Goal: Information Seeking & Learning: Learn about a topic

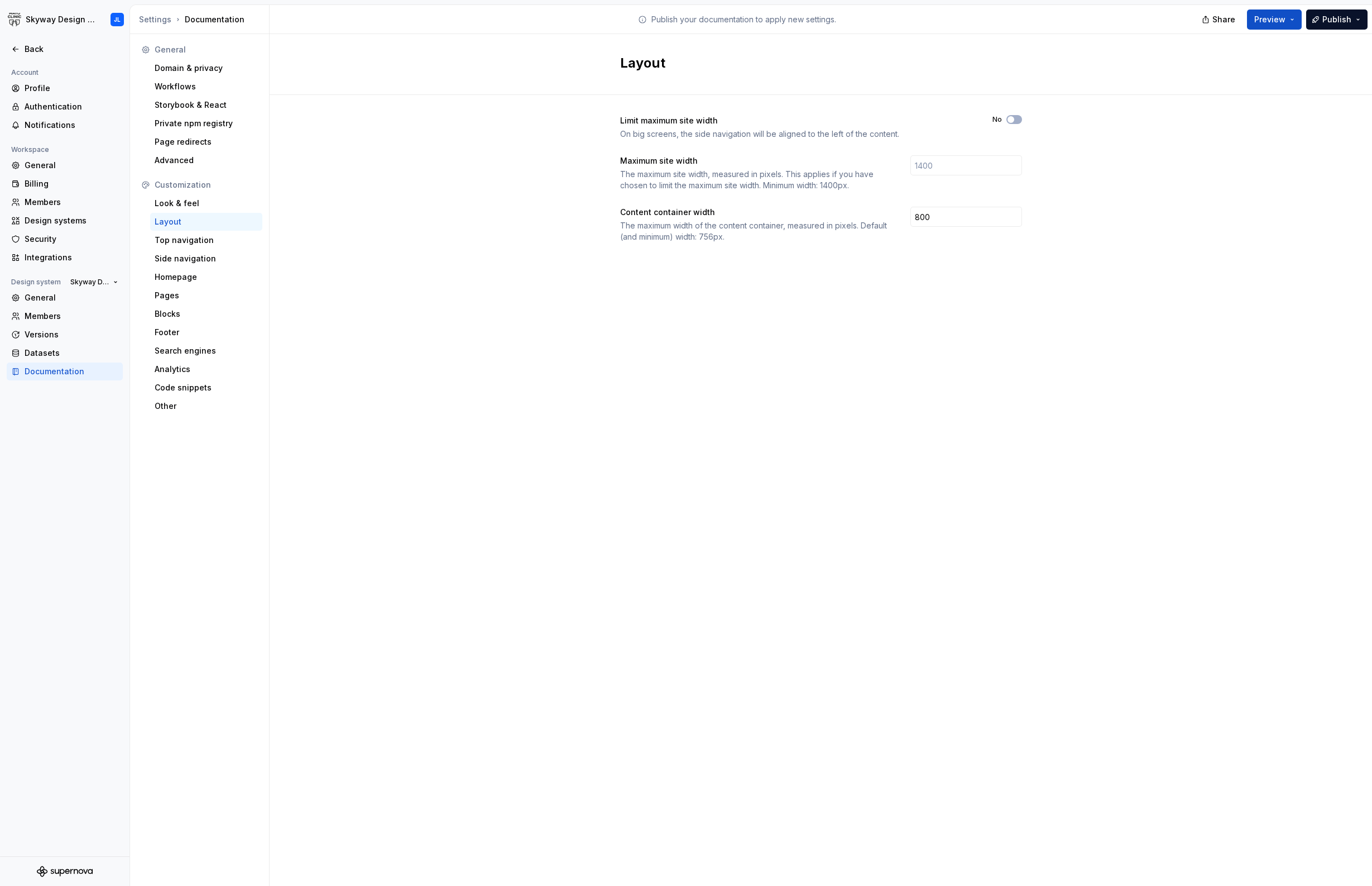
click at [37, 39] on div at bounding box center [65, 37] width 130 height 6
click at [35, 46] on div "Back" at bounding box center [71, 49] width 94 height 11
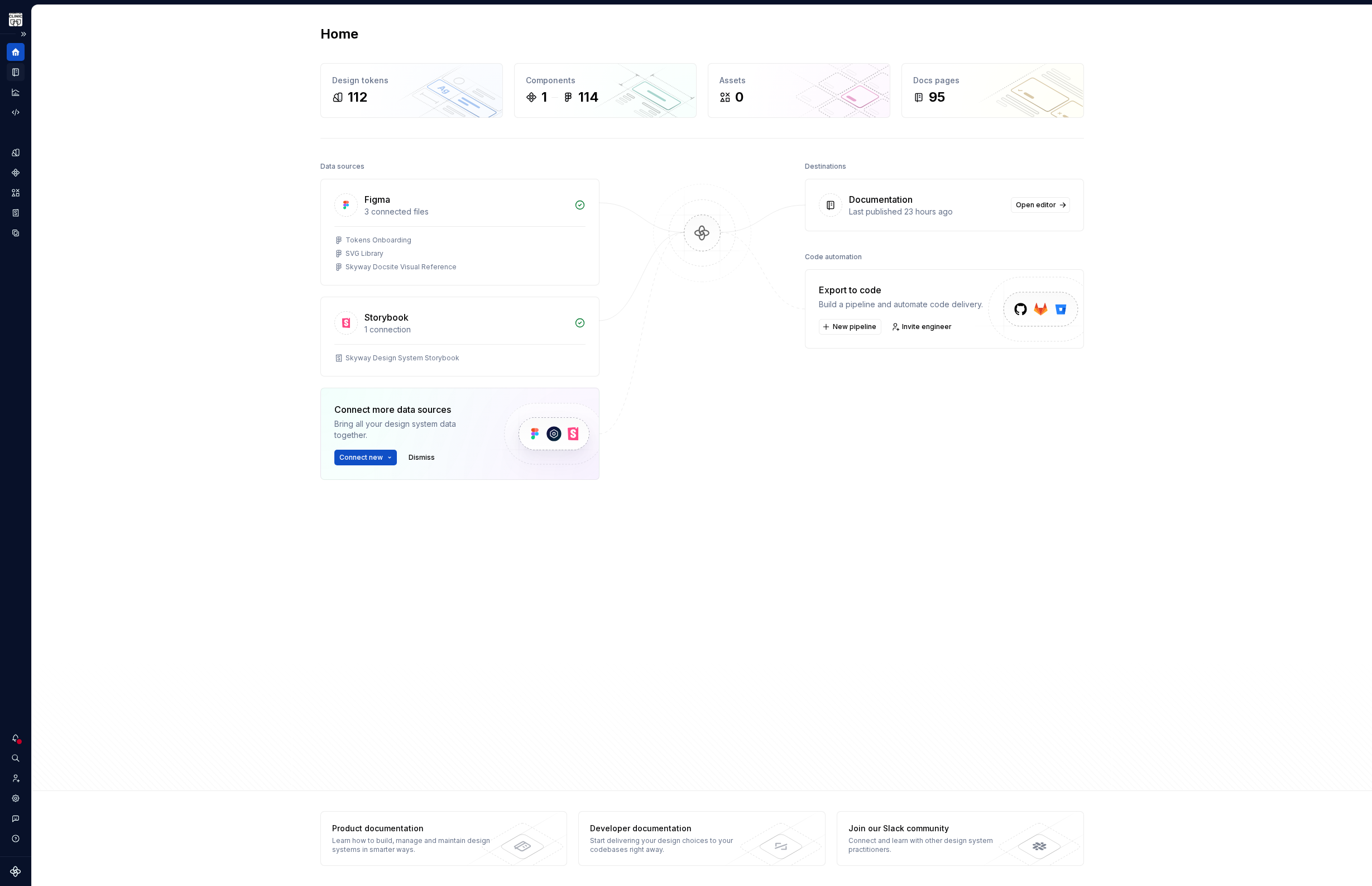
click at [13, 75] on icon "Documentation" at bounding box center [15, 71] width 10 height 10
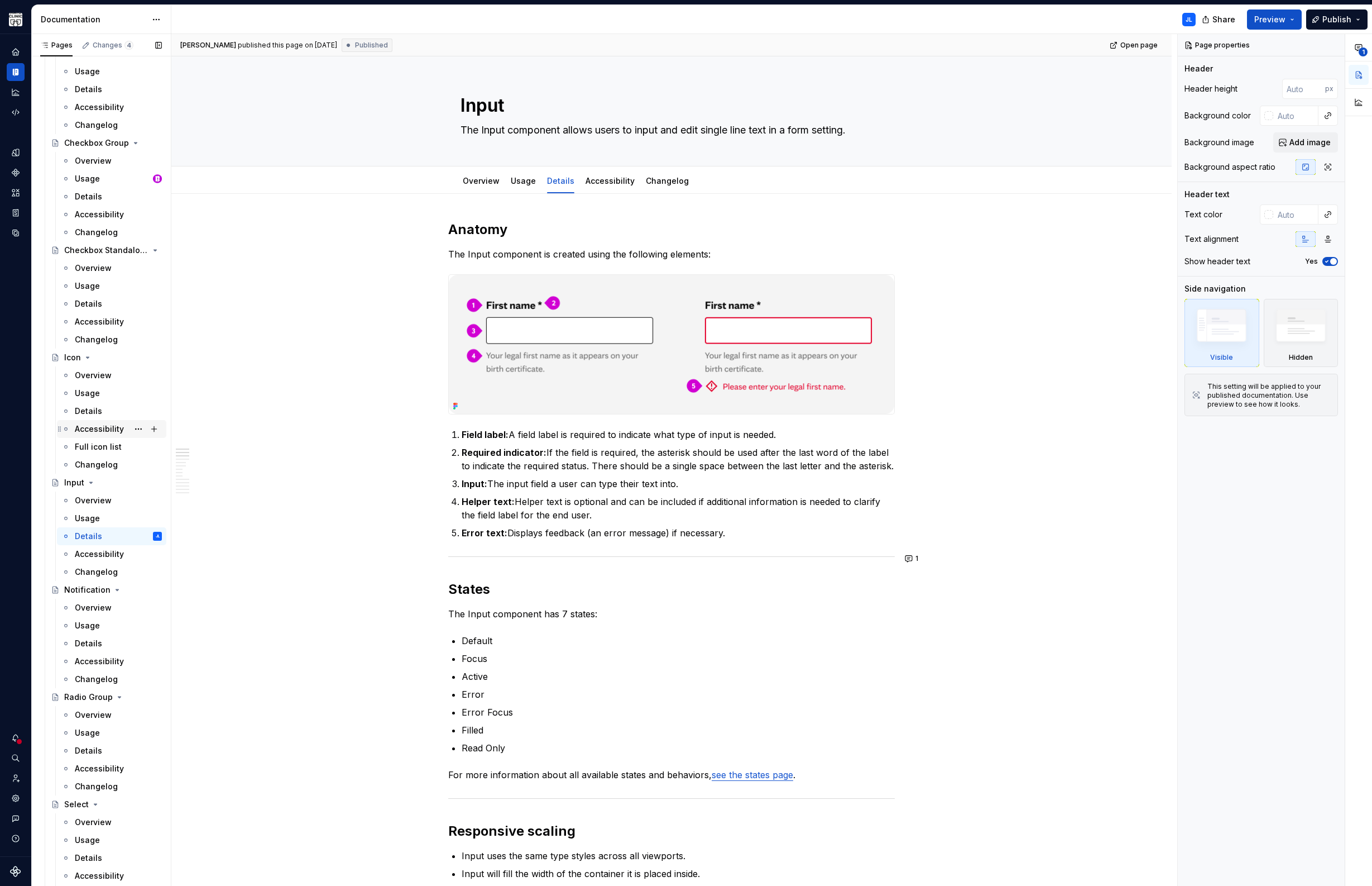
scroll to position [454, 0]
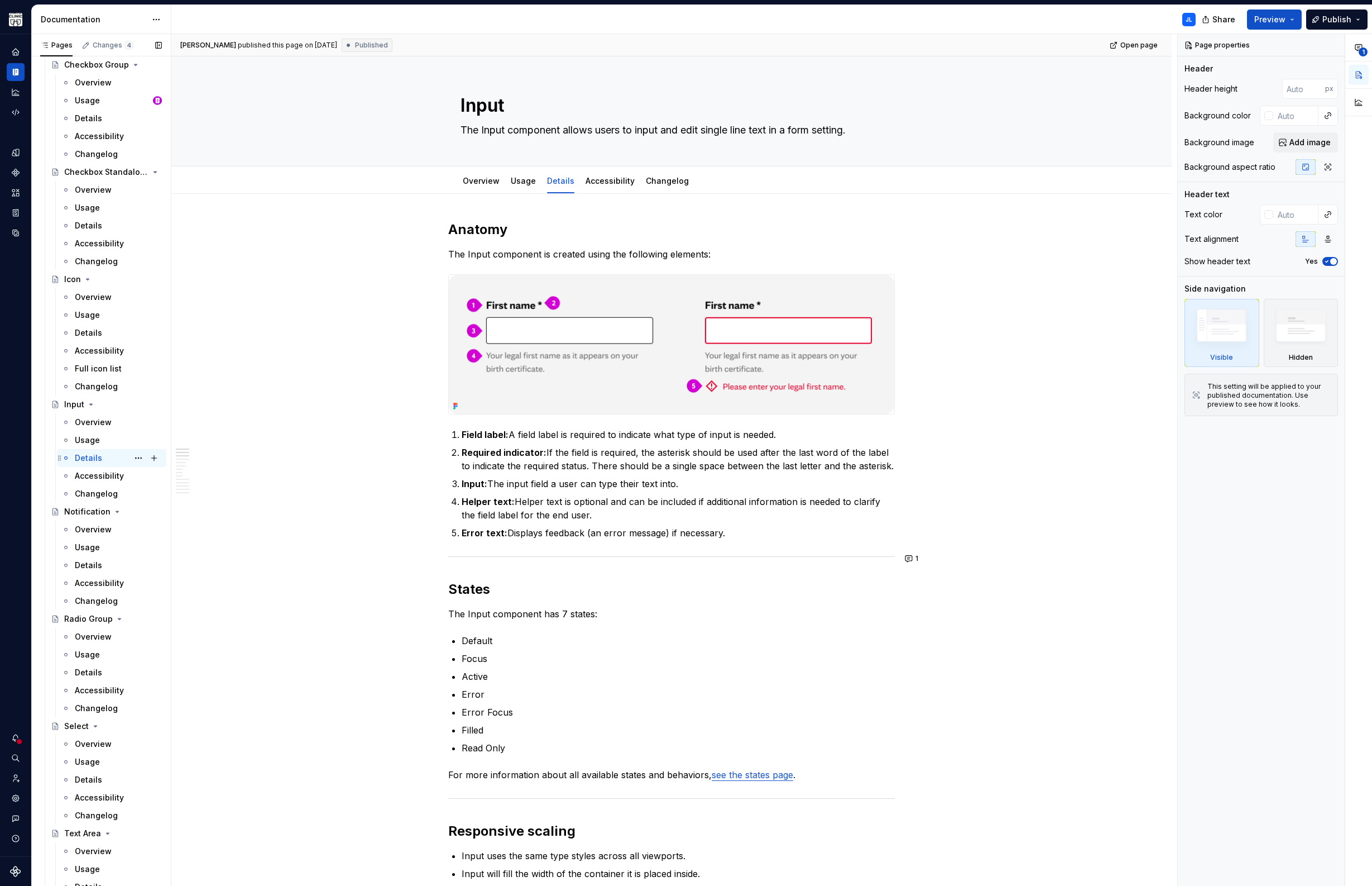
click at [97, 458] on div "Details" at bounding box center [89, 458] width 28 height 11
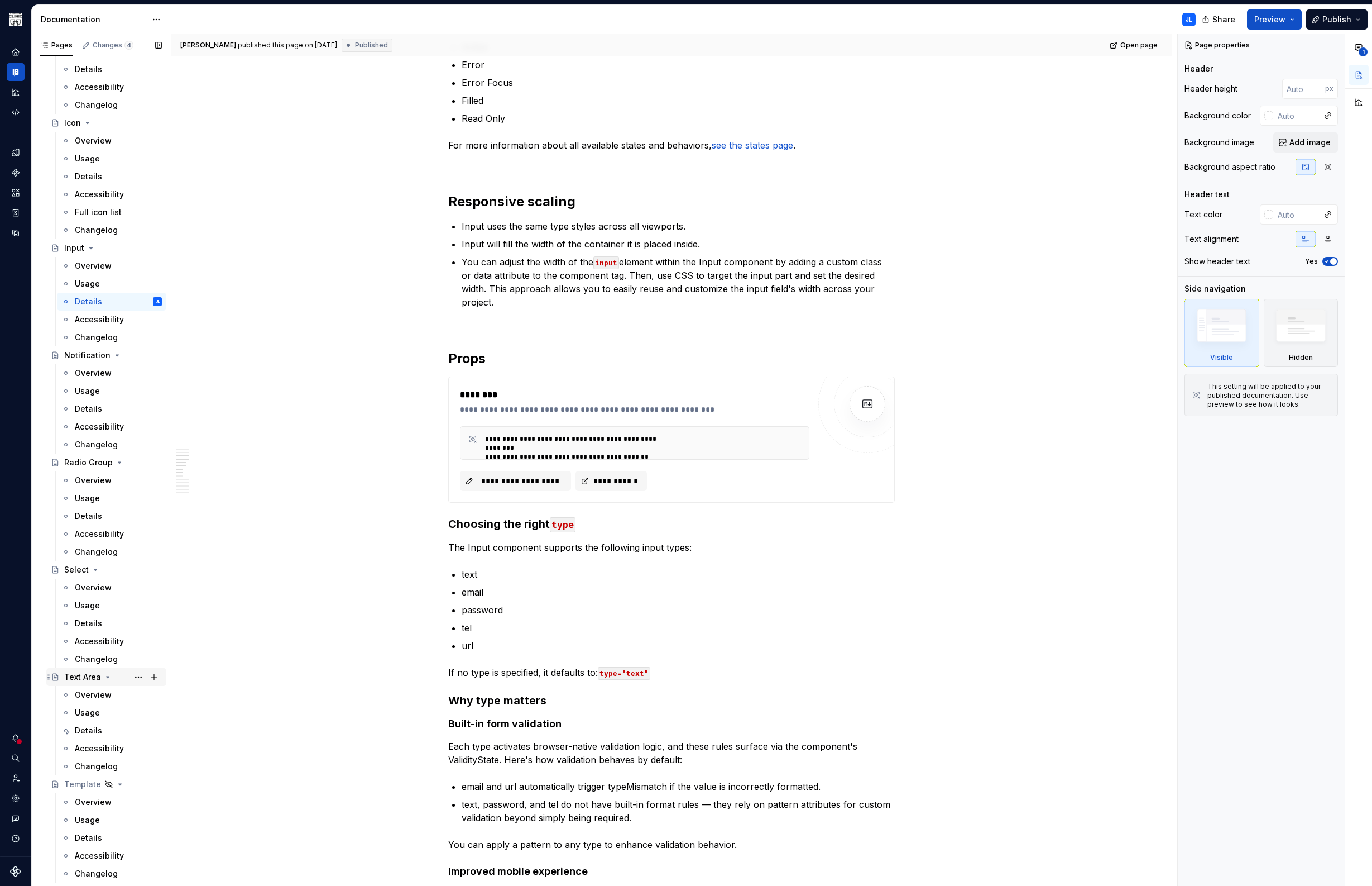
scroll to position [666, 0]
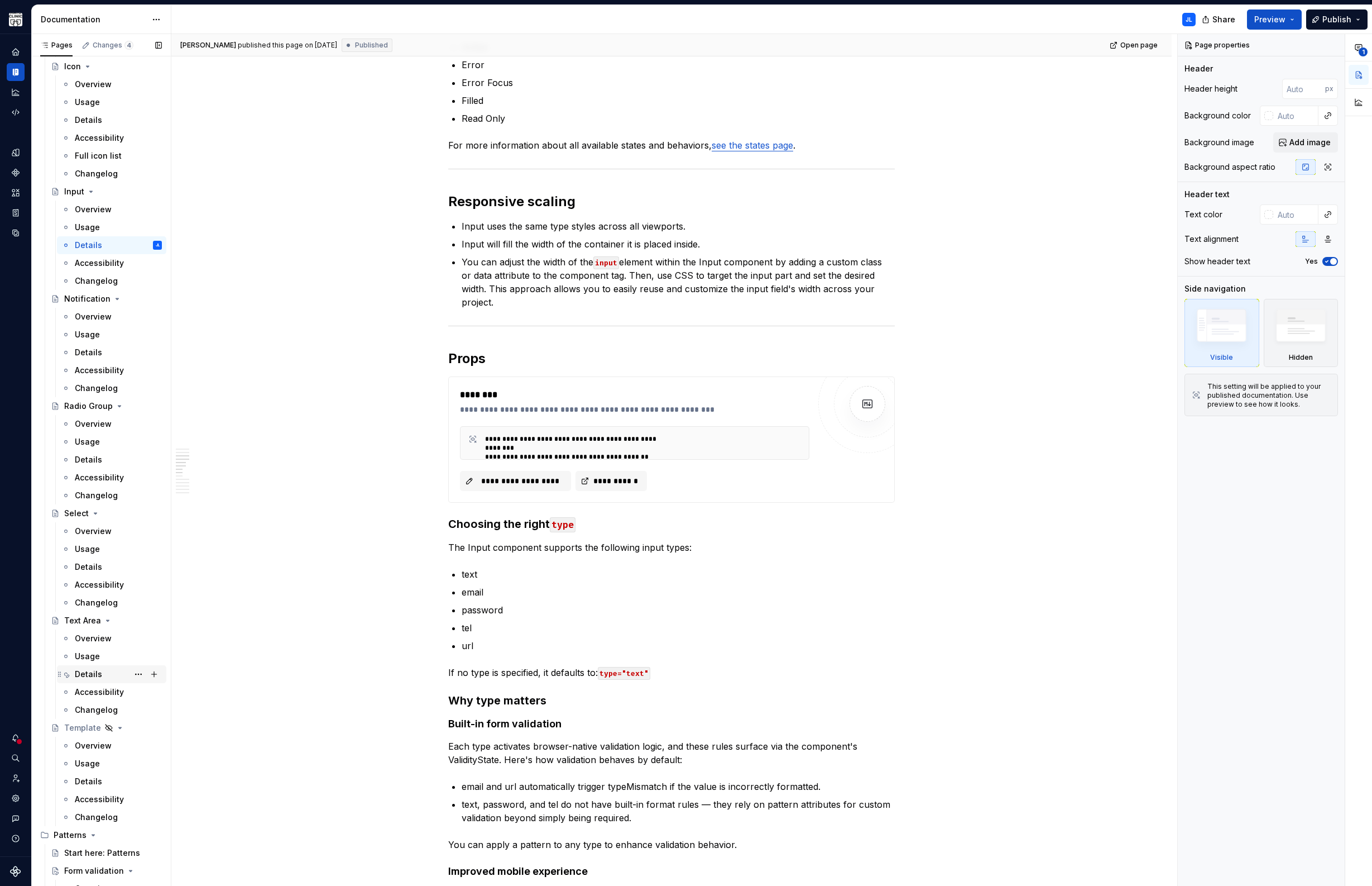
click at [92, 672] on div "Details" at bounding box center [89, 674] width 28 height 11
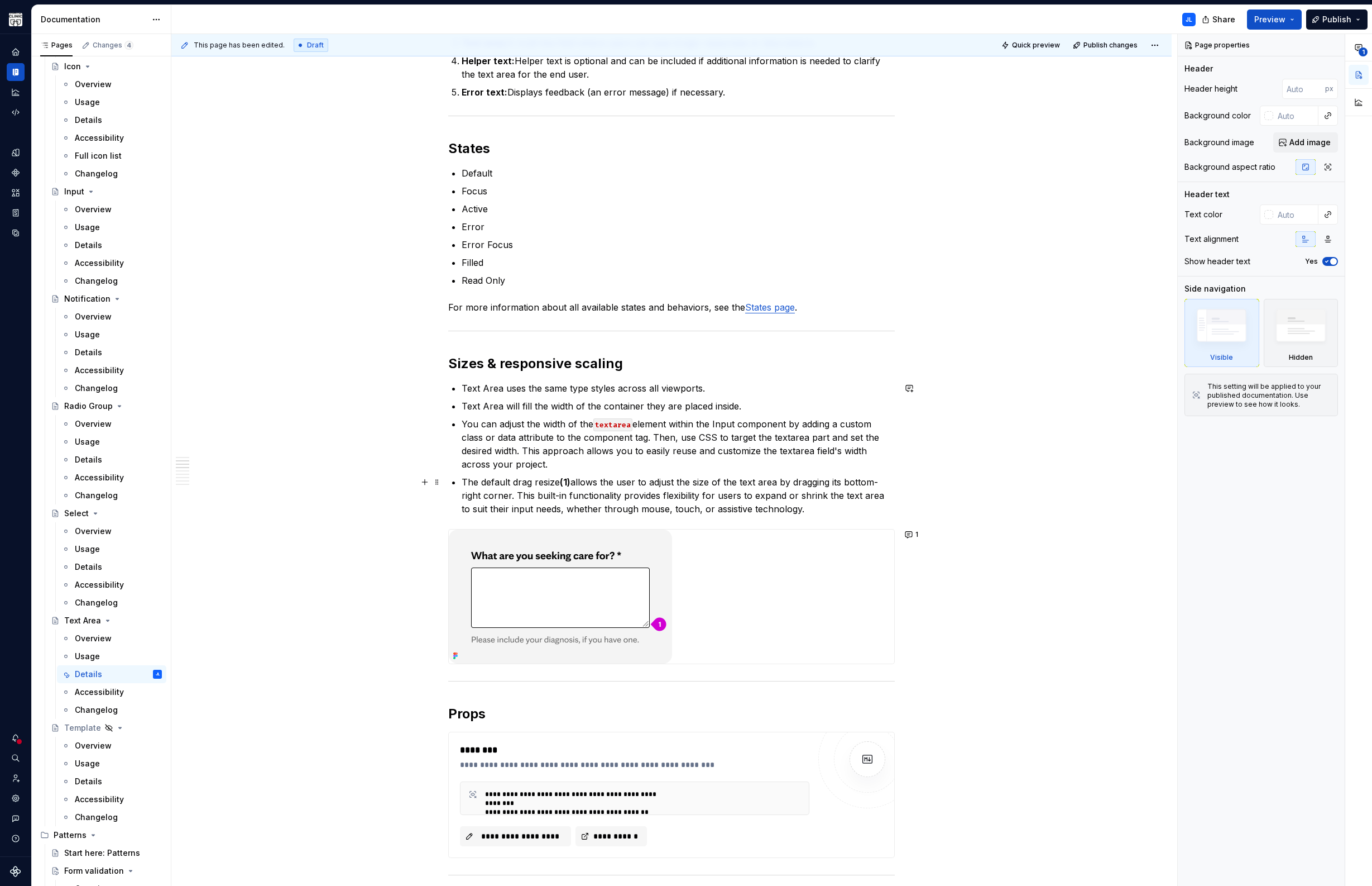
scroll to position [469, 0]
click at [727, 422] on p "You can adjust the width of the textarea element within the Input component by …" at bounding box center [678, 442] width 434 height 54
type textarea "*"
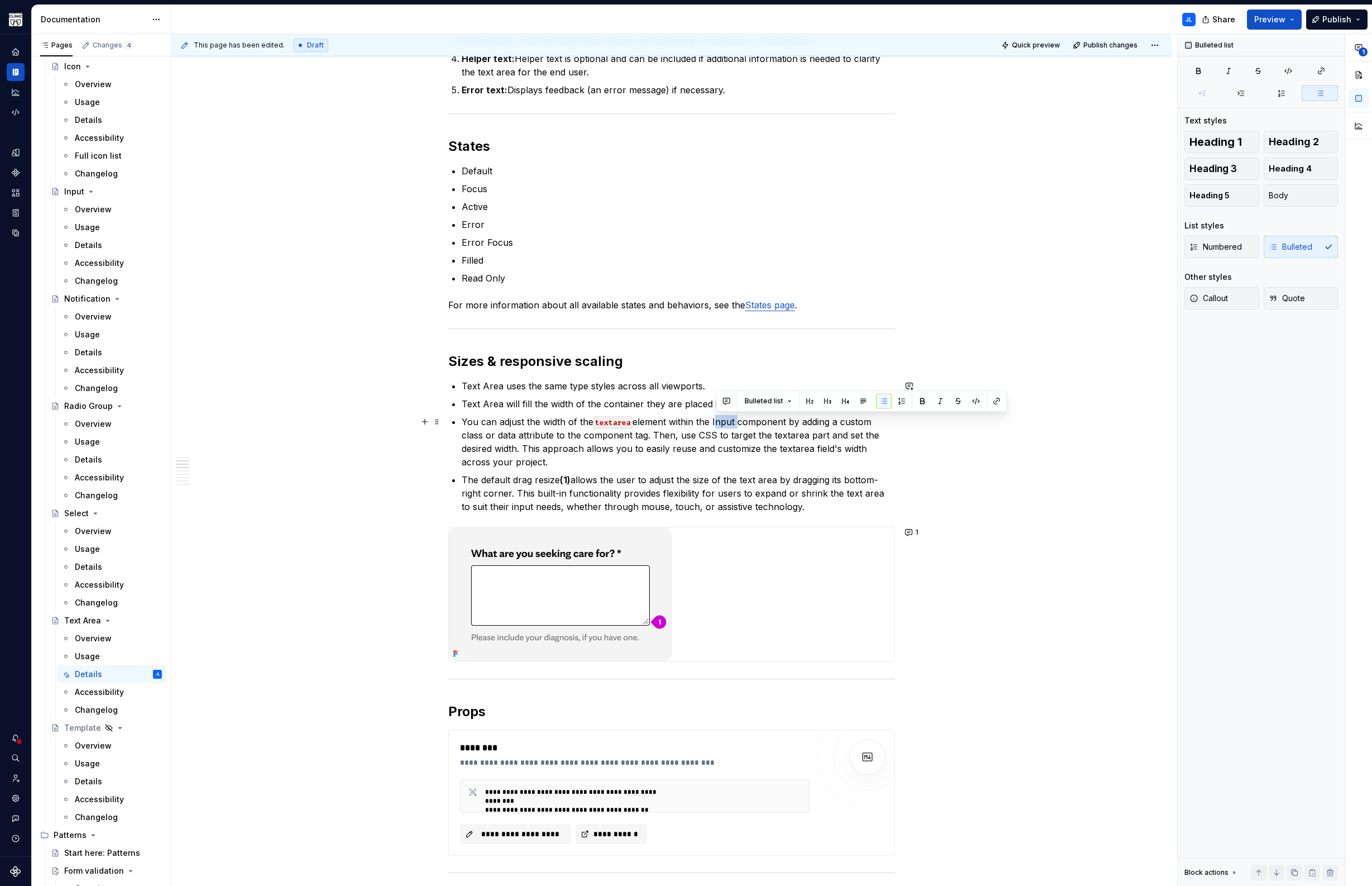
click at [727, 422] on p "You can adjust the width of the textarea element within the Input component by …" at bounding box center [678, 442] width 434 height 54
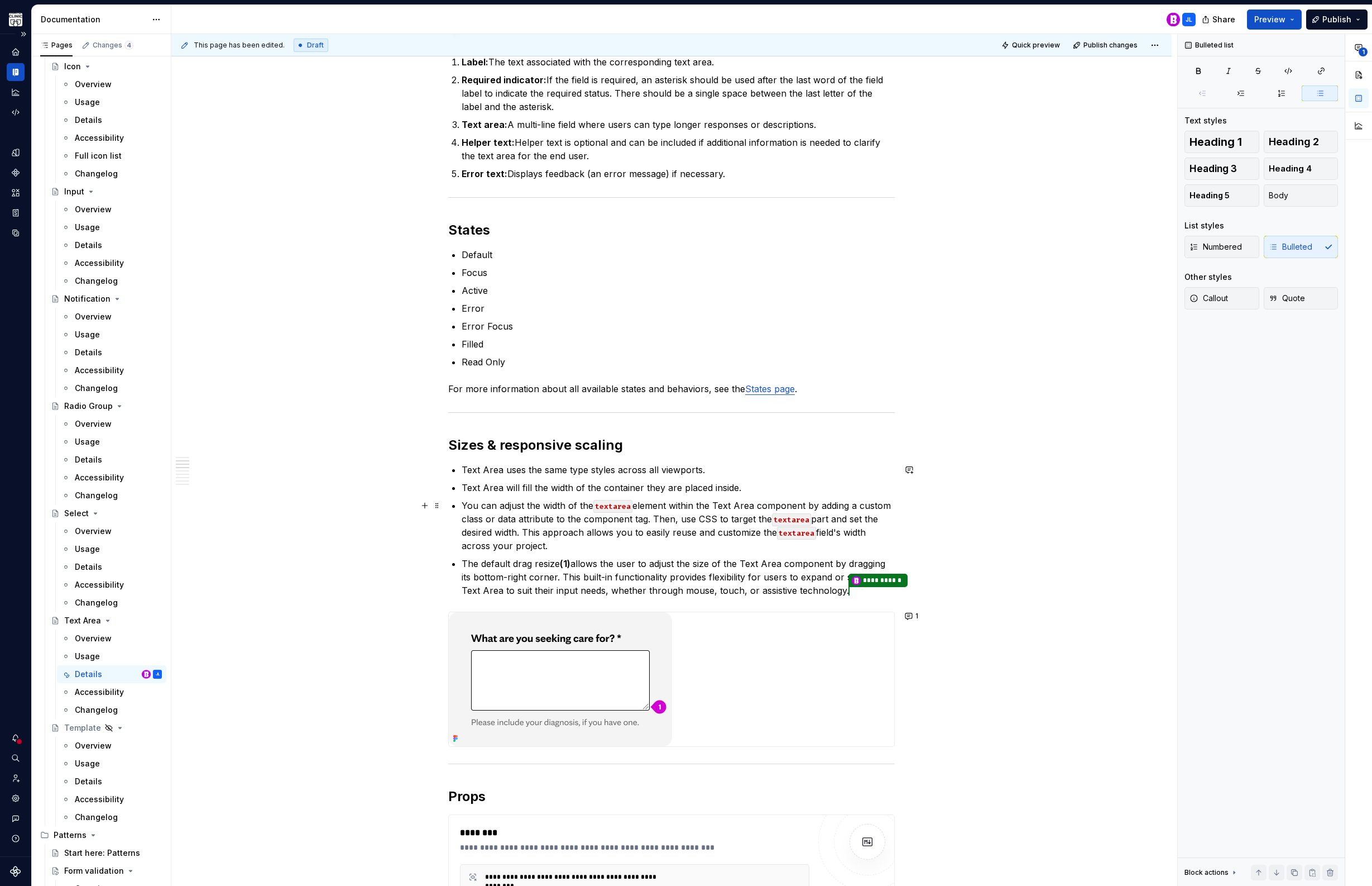
scroll to position [454, 0]
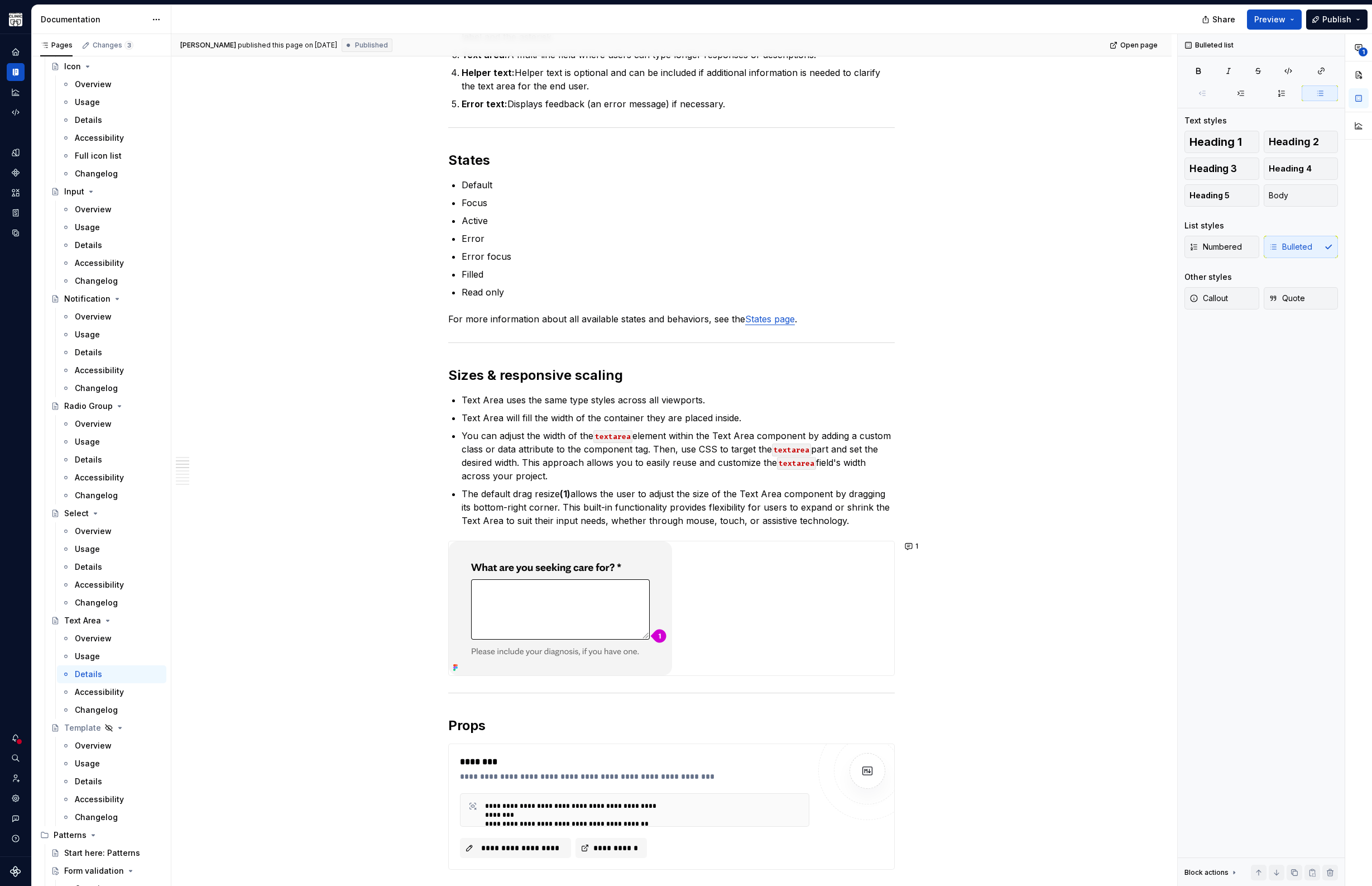
type textarea "*"
